Goal: Check status: Check status

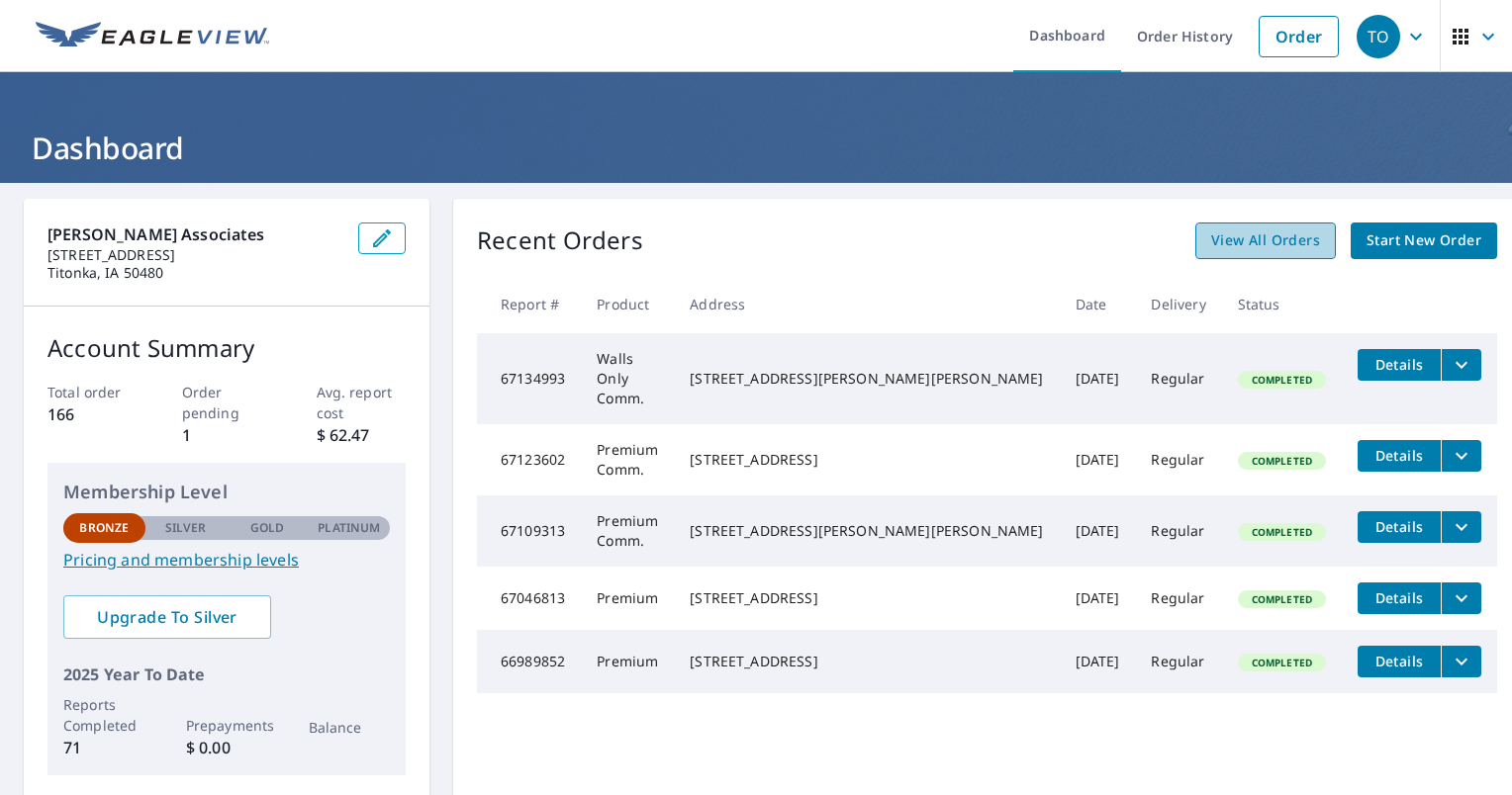
click at [1257, 243] on span "View All Orders" at bounding box center [1264, 241] width 109 height 25
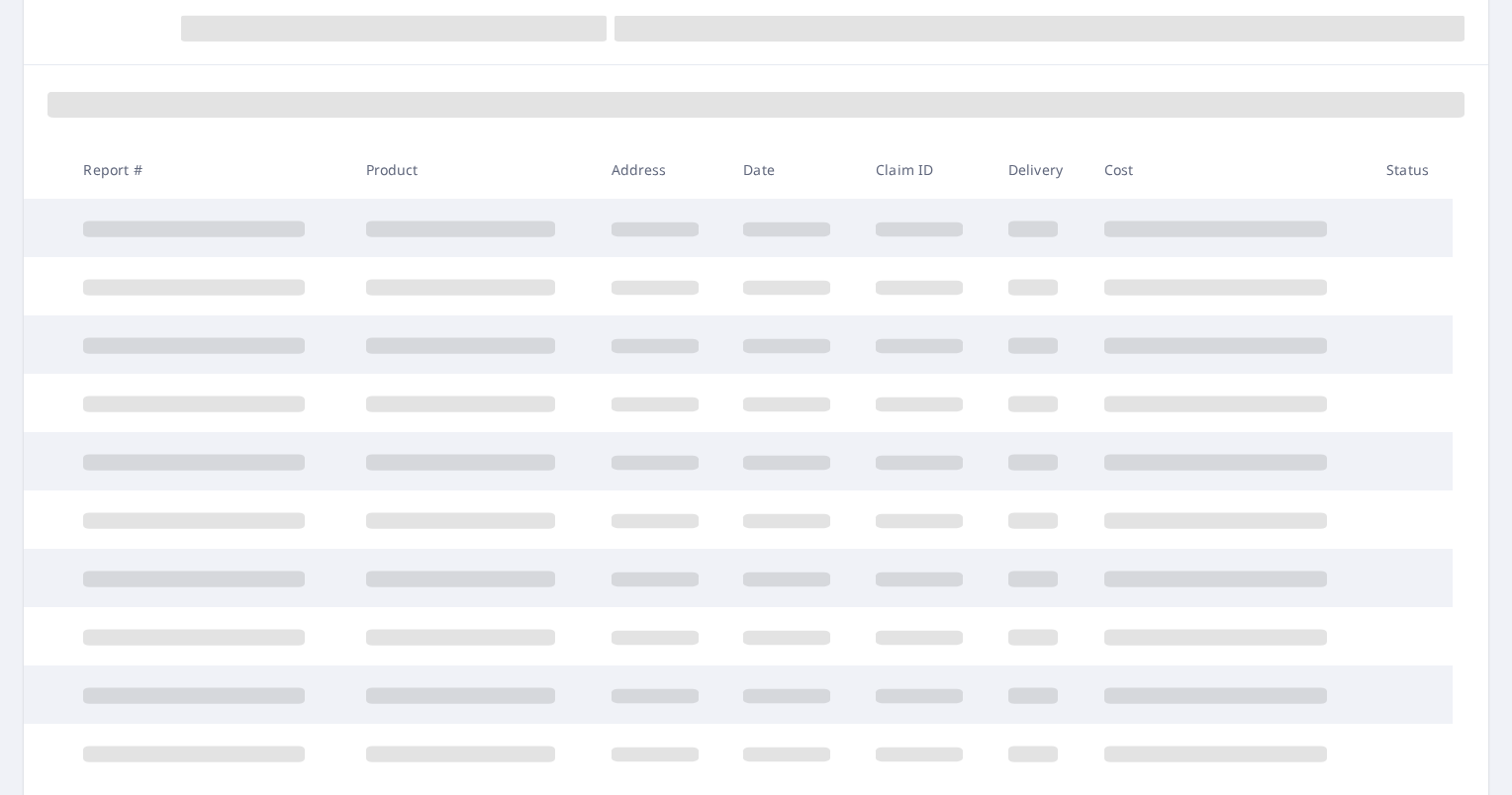
scroll to position [350, 0]
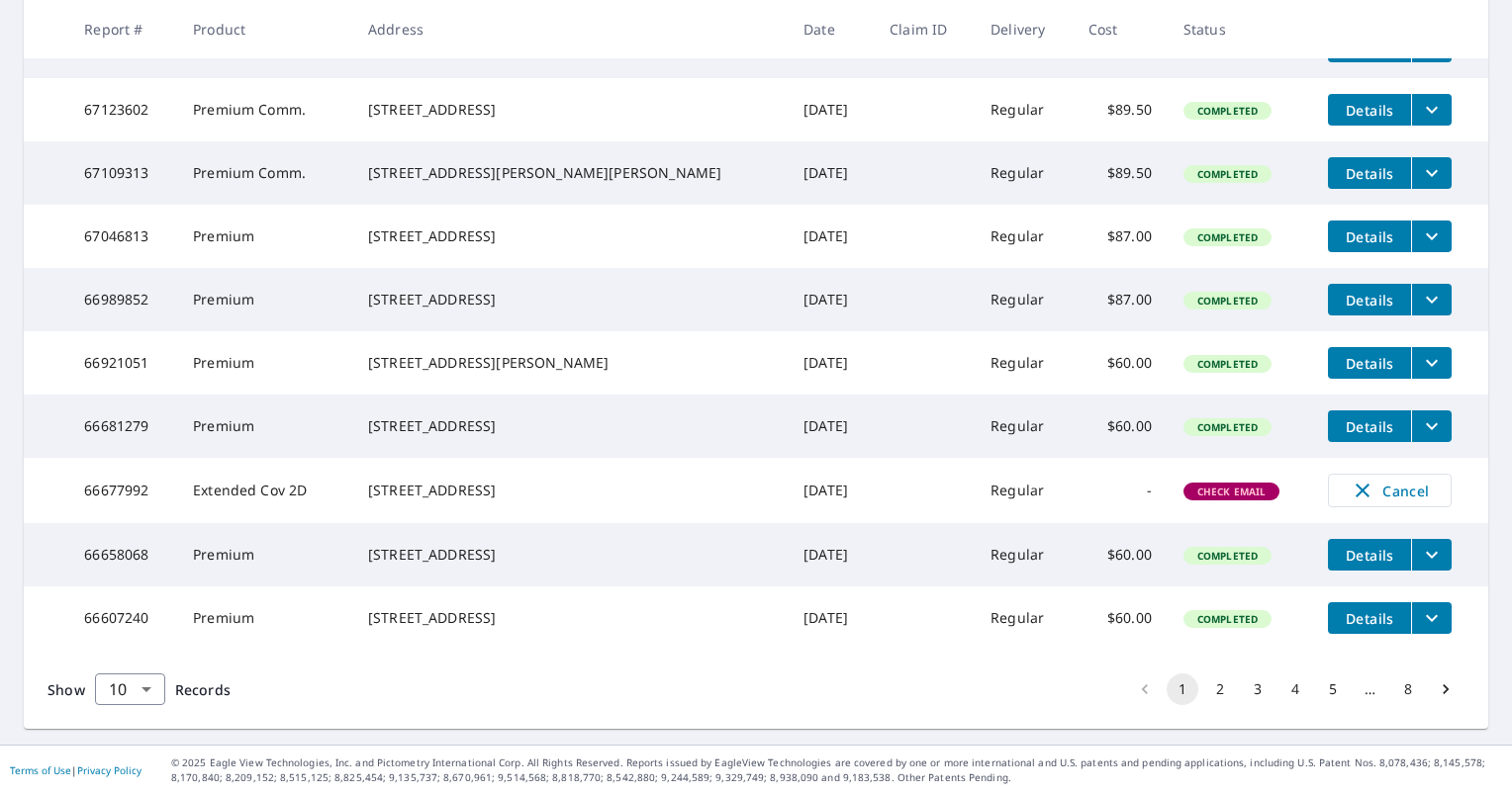
scroll to position [499, 0]
click at [1316, 688] on button "5" at bounding box center [1332, 690] width 32 height 32
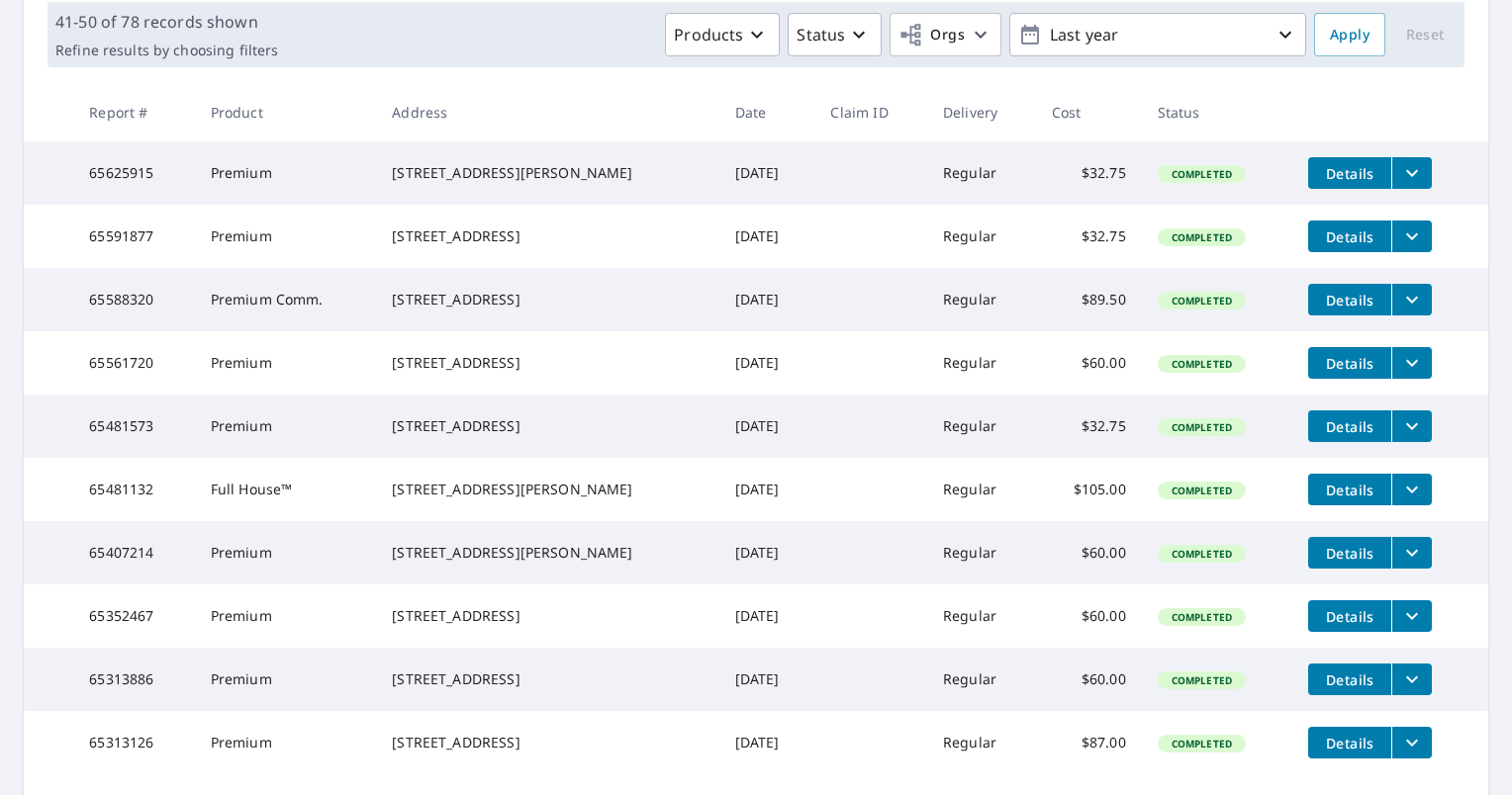
scroll to position [499, 0]
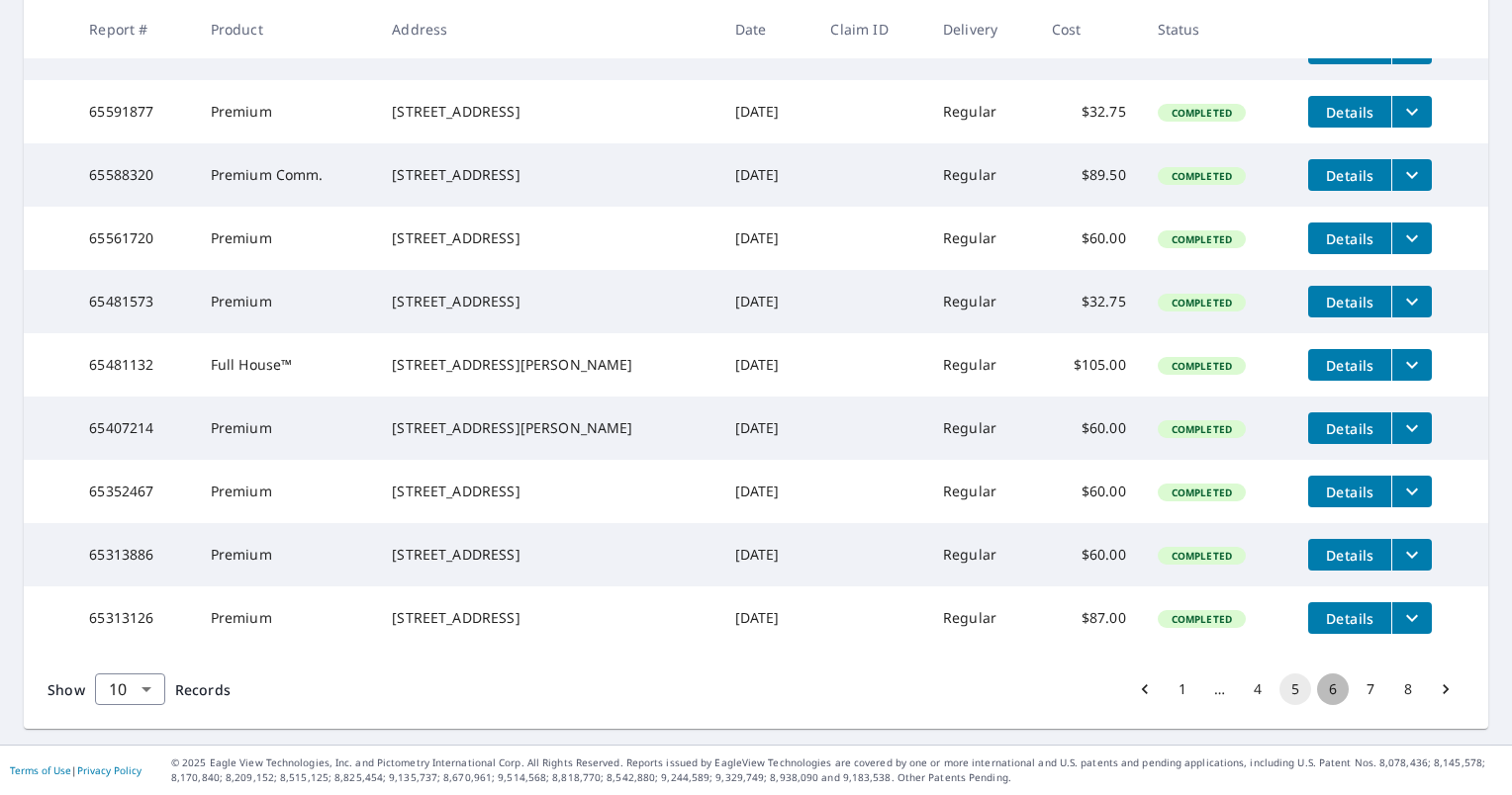
click at [1320, 692] on button "6" at bounding box center [1332, 690] width 32 height 32
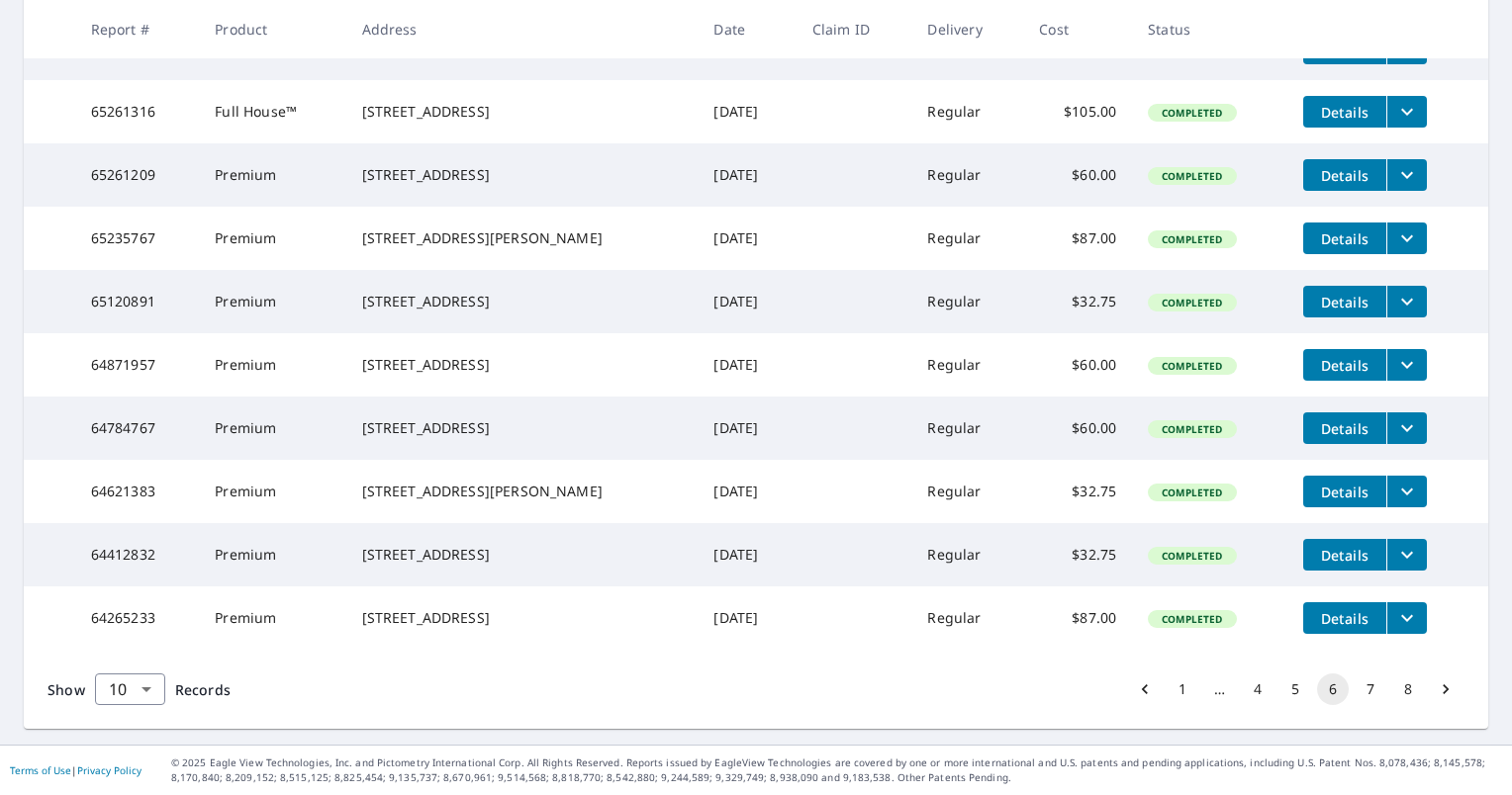
scroll to position [499, 0]
click at [1354, 689] on button "7" at bounding box center [1370, 690] width 32 height 32
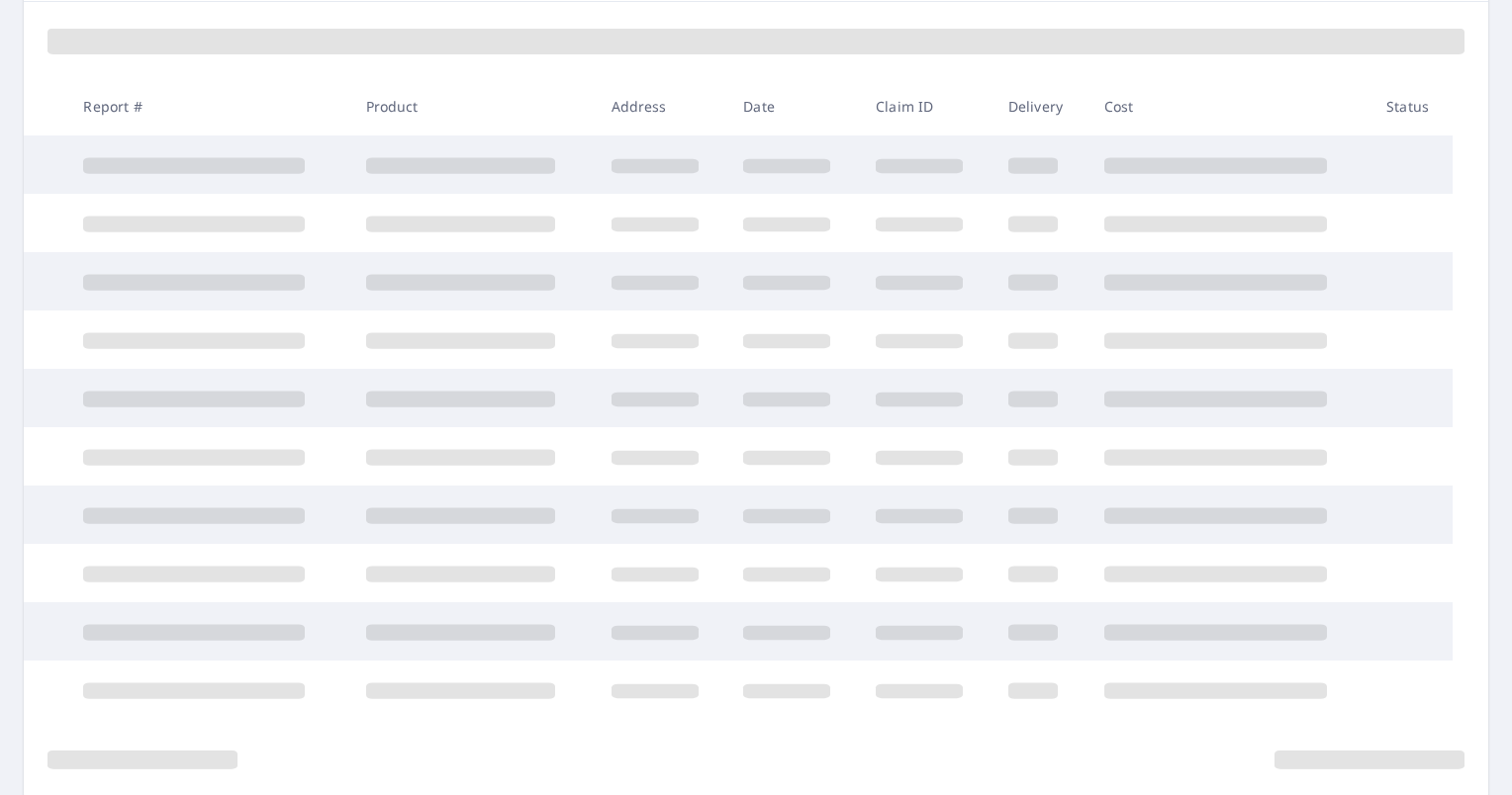
scroll to position [297, 0]
